Goal: Task Accomplishment & Management: Use online tool/utility

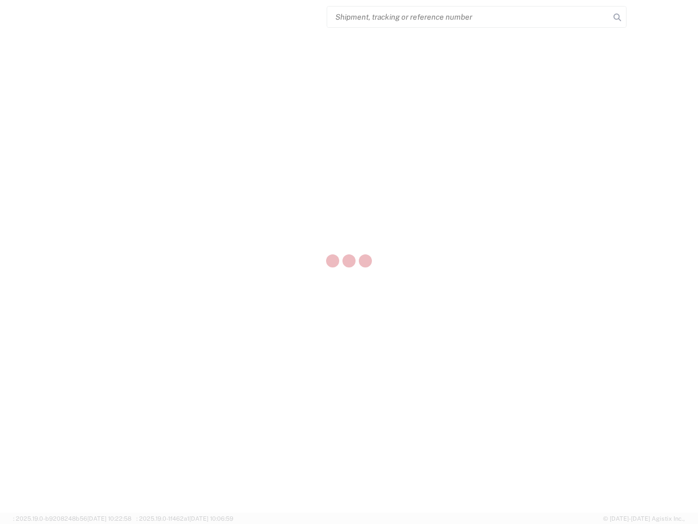
select select "US"
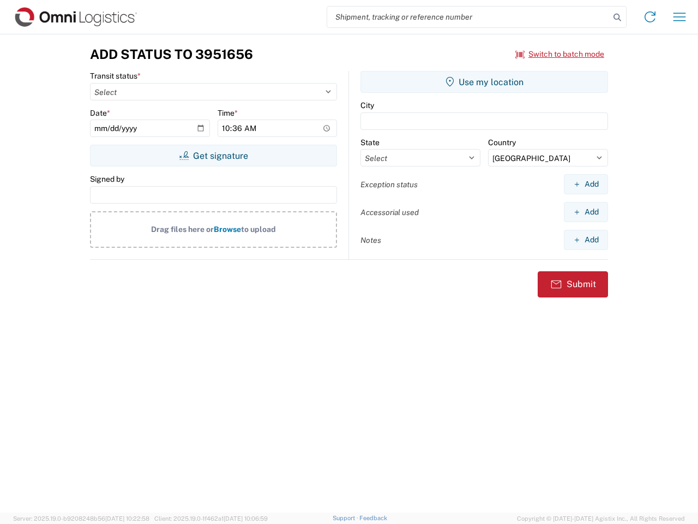
click at [469, 17] on input "search" at bounding box center [468, 17] width 283 height 21
click at [618, 17] on icon at bounding box center [617, 17] width 15 height 15
click at [650, 17] on icon at bounding box center [650, 16] width 17 height 17
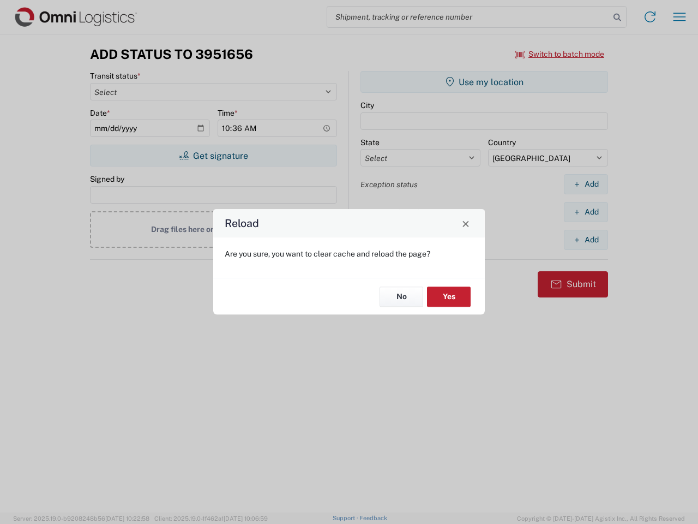
click at [680, 17] on div "Reload Are you sure, you want to clear cache and reload the page? No Yes" at bounding box center [349, 262] width 698 height 524
click at [560, 54] on div "Reload Are you sure, you want to clear cache and reload the page? No Yes" at bounding box center [349, 262] width 698 height 524
click at [213, 155] on div "Reload Are you sure, you want to clear cache and reload the page? No Yes" at bounding box center [349, 262] width 698 height 524
click at [484, 82] on div "Reload Are you sure, you want to clear cache and reload the page? No Yes" at bounding box center [349, 262] width 698 height 524
click at [586, 184] on div "Reload Are you sure, you want to clear cache and reload the page? No Yes" at bounding box center [349, 262] width 698 height 524
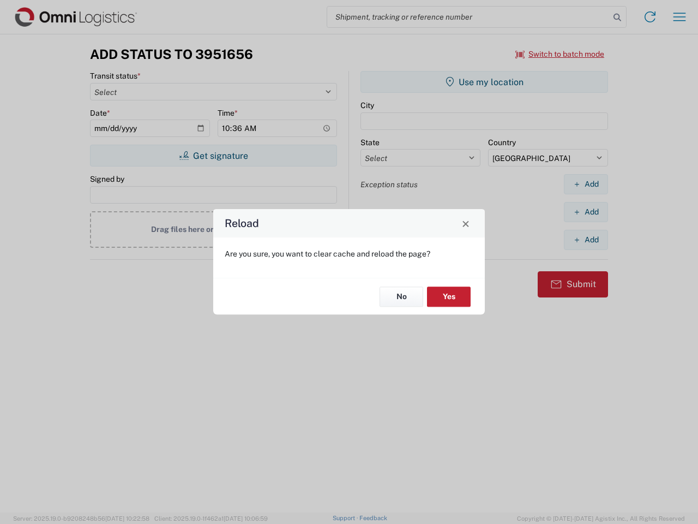
click at [586, 212] on div "Reload Are you sure, you want to clear cache and reload the page? No Yes" at bounding box center [349, 262] width 698 height 524
click at [586, 239] on div "Reload Are you sure, you want to clear cache and reload the page? No Yes" at bounding box center [349, 262] width 698 height 524
